Goal: Information Seeking & Learning: Check status

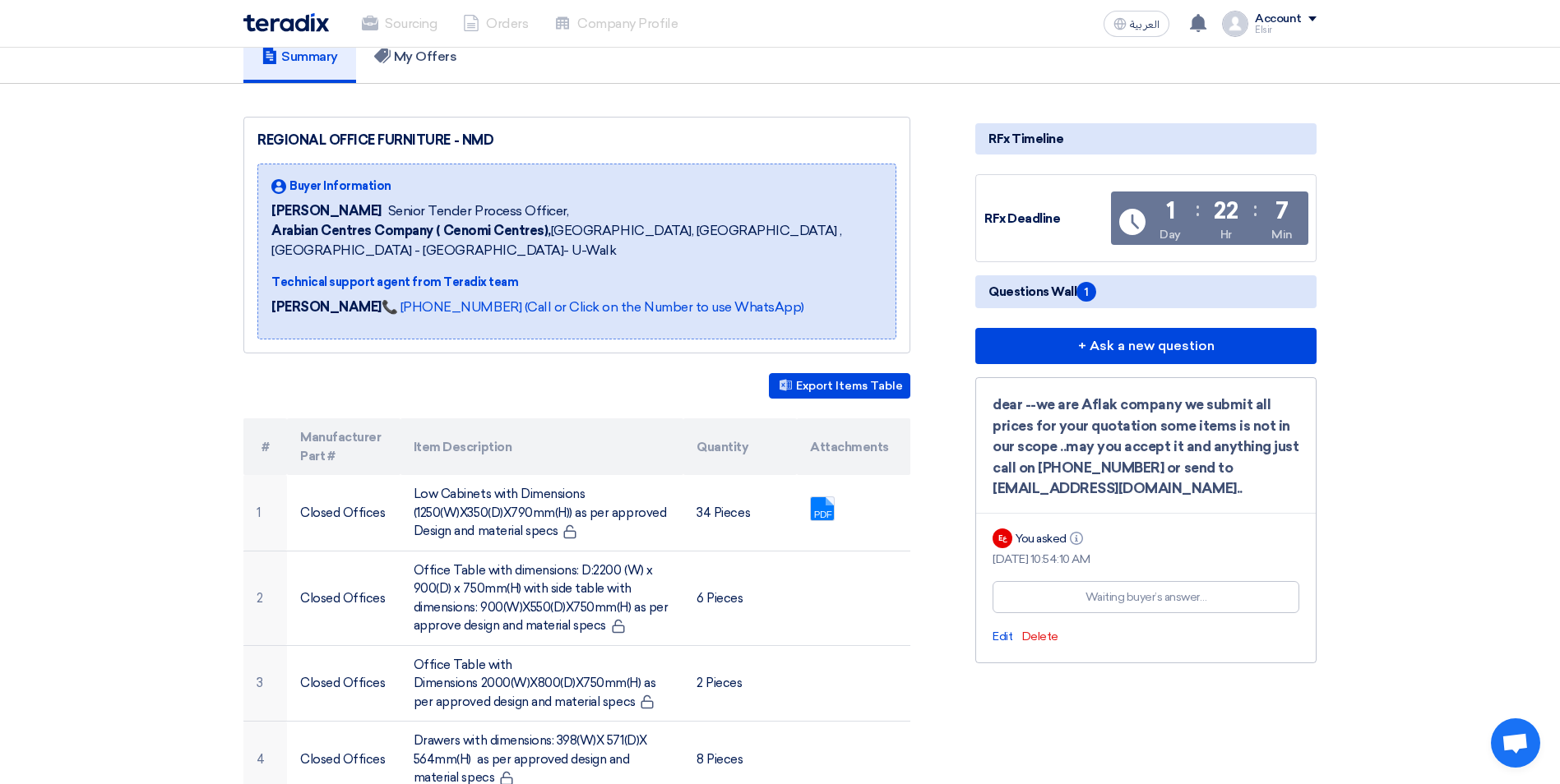
click at [1301, 20] on div "Account" at bounding box center [1278, 19] width 47 height 14
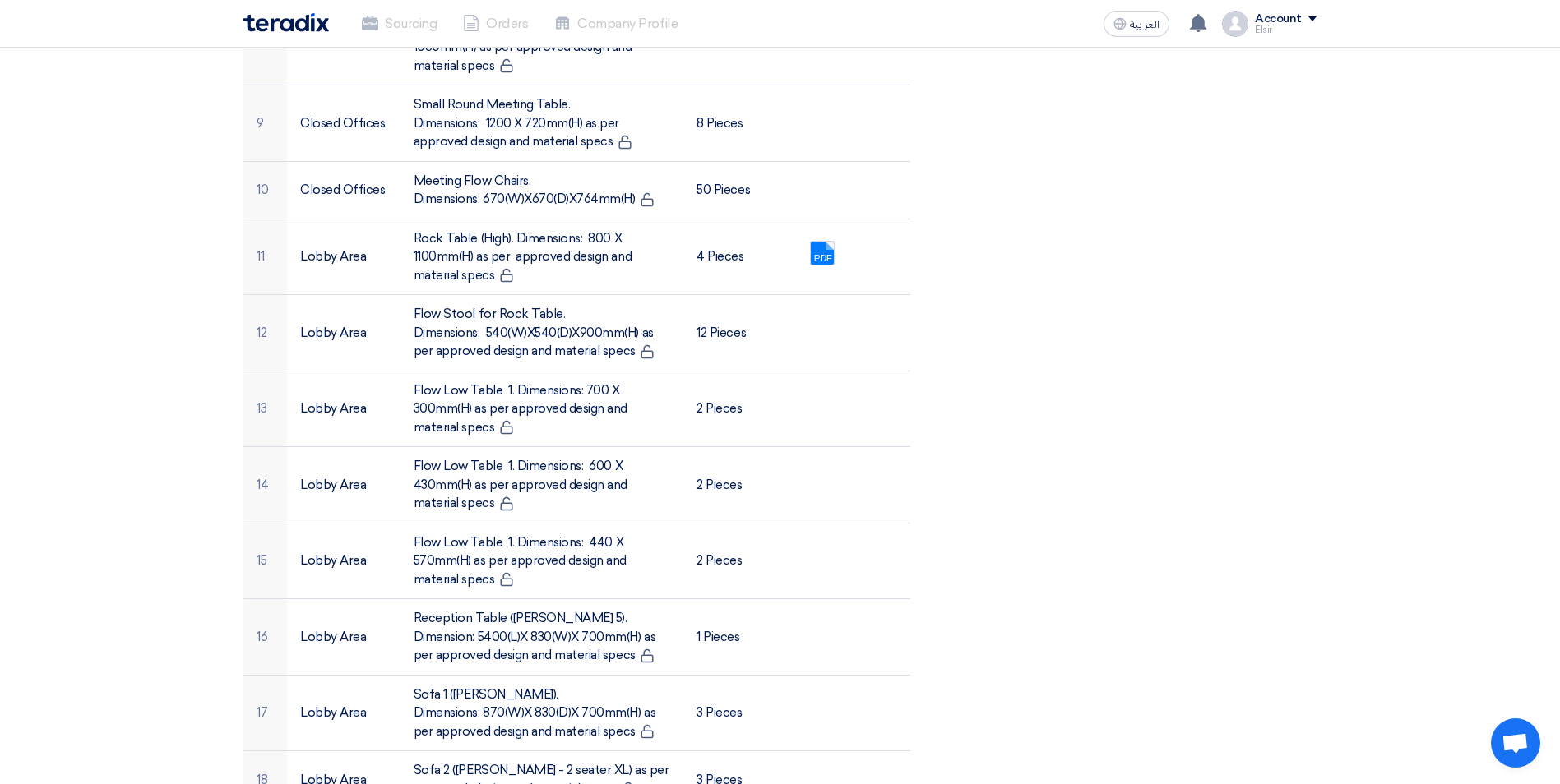
scroll to position [1183, 0]
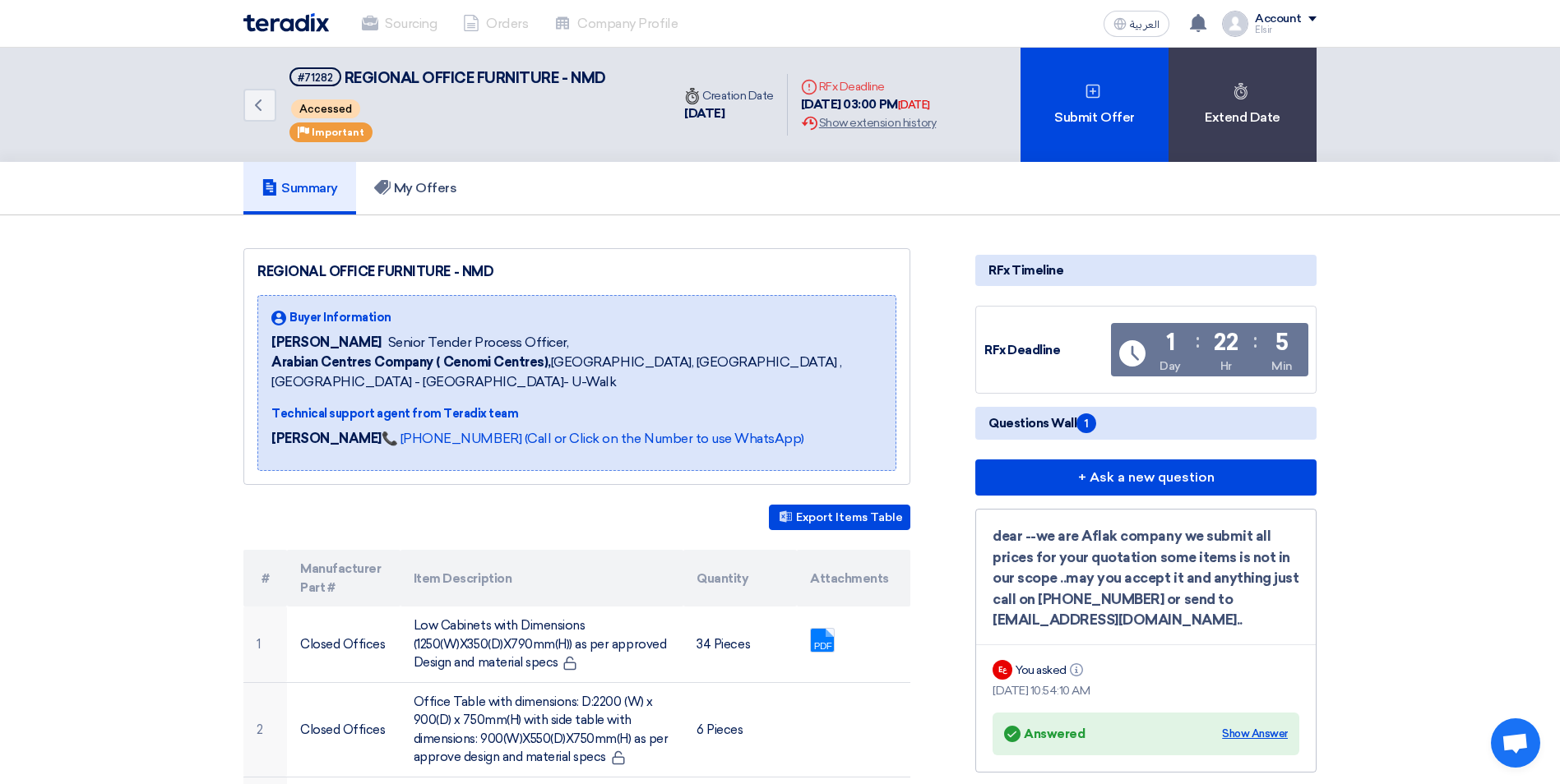
click at [1236, 730] on div "Show Answer" at bounding box center [1255, 733] width 66 height 16
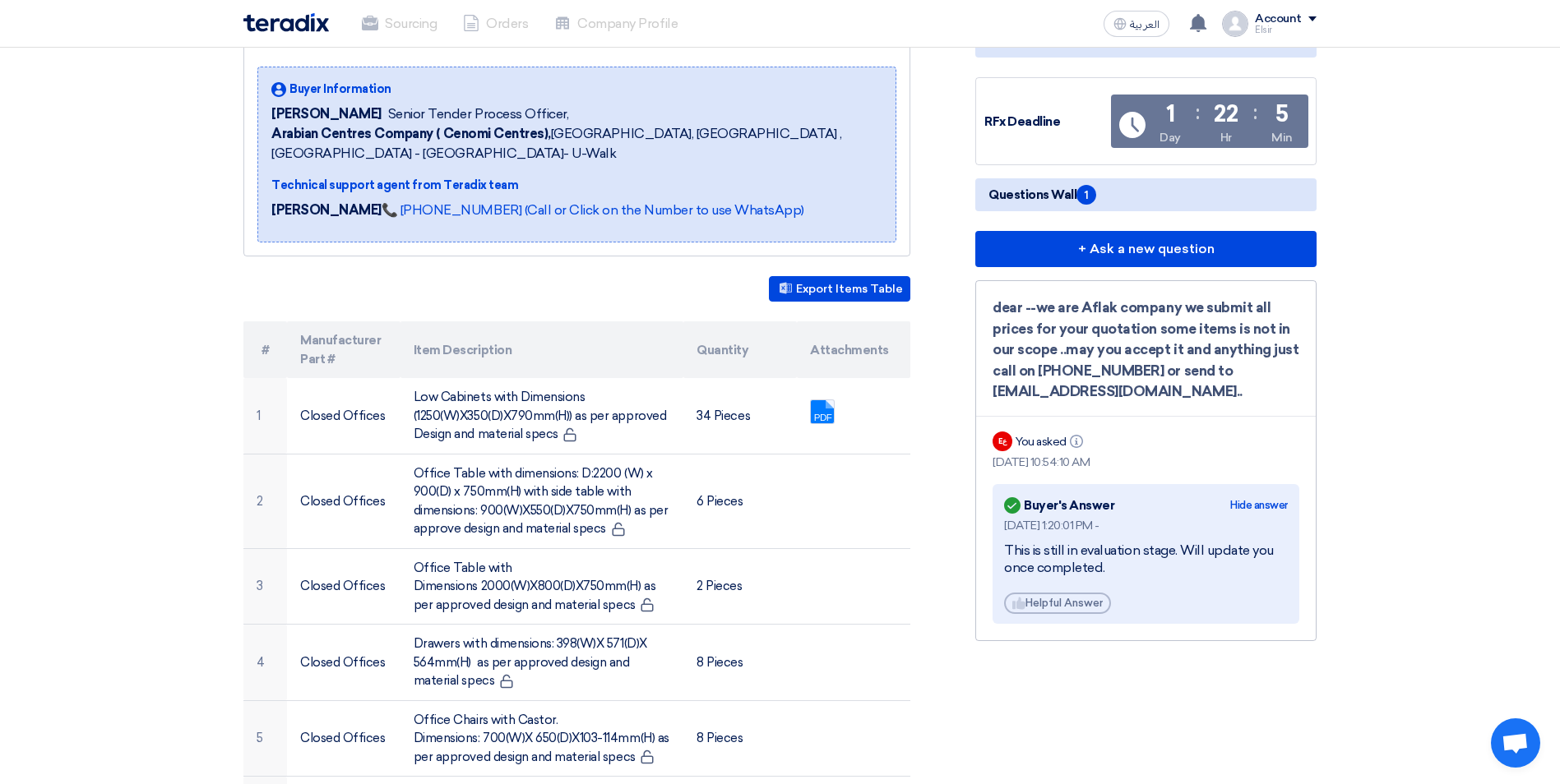
scroll to position [296, 0]
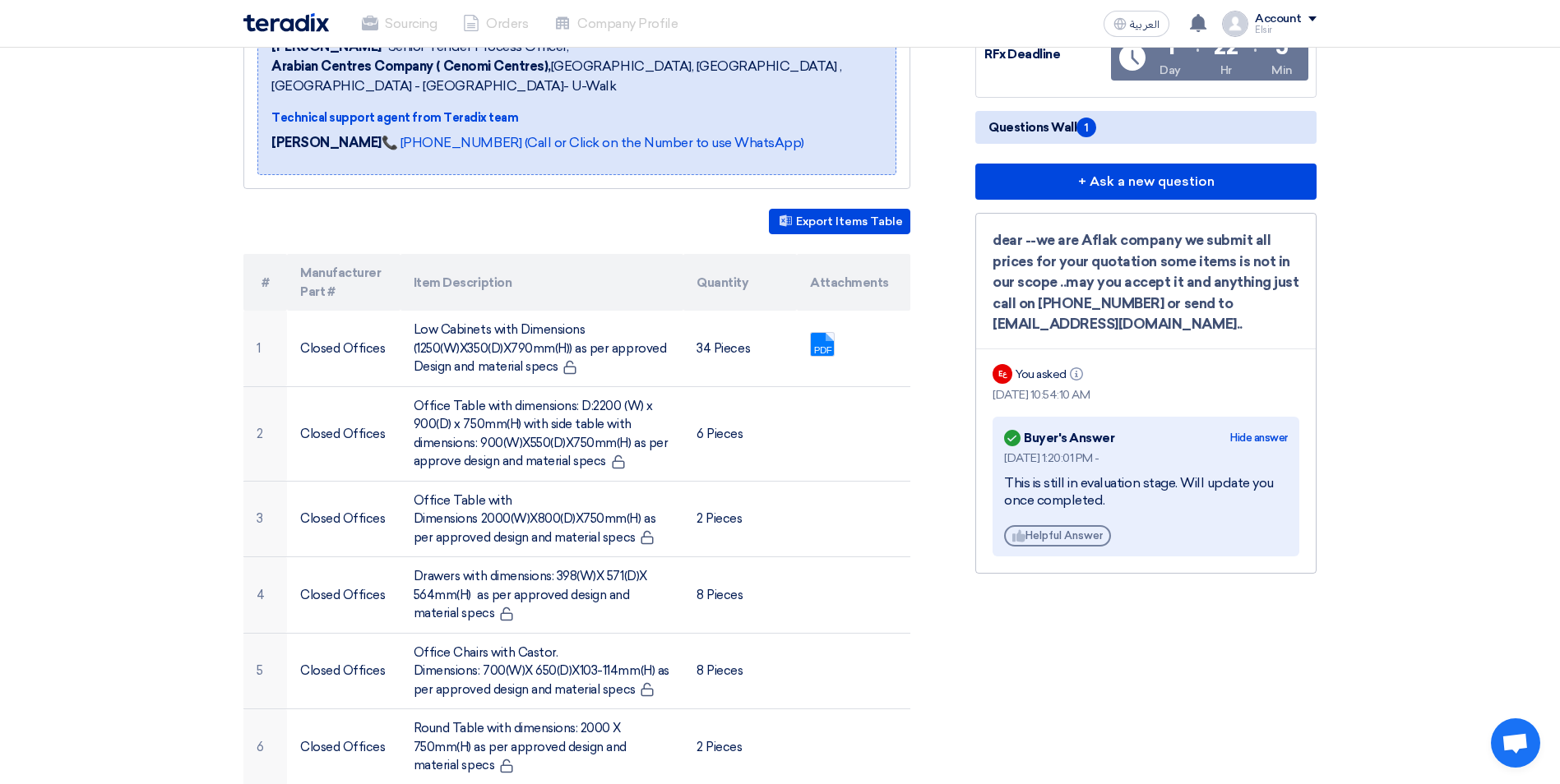
drag, startPoint x: 1156, startPoint y: 649, endPoint x: 1052, endPoint y: 538, distance: 152.1
click at [1052, 538] on div "Helpful Helpful Answer" at bounding box center [1057, 535] width 107 height 21
click at [650, 227] on div "Export Items Table" at bounding box center [577, 222] width 667 height 26
